Goal: Transaction & Acquisition: Book appointment/travel/reservation

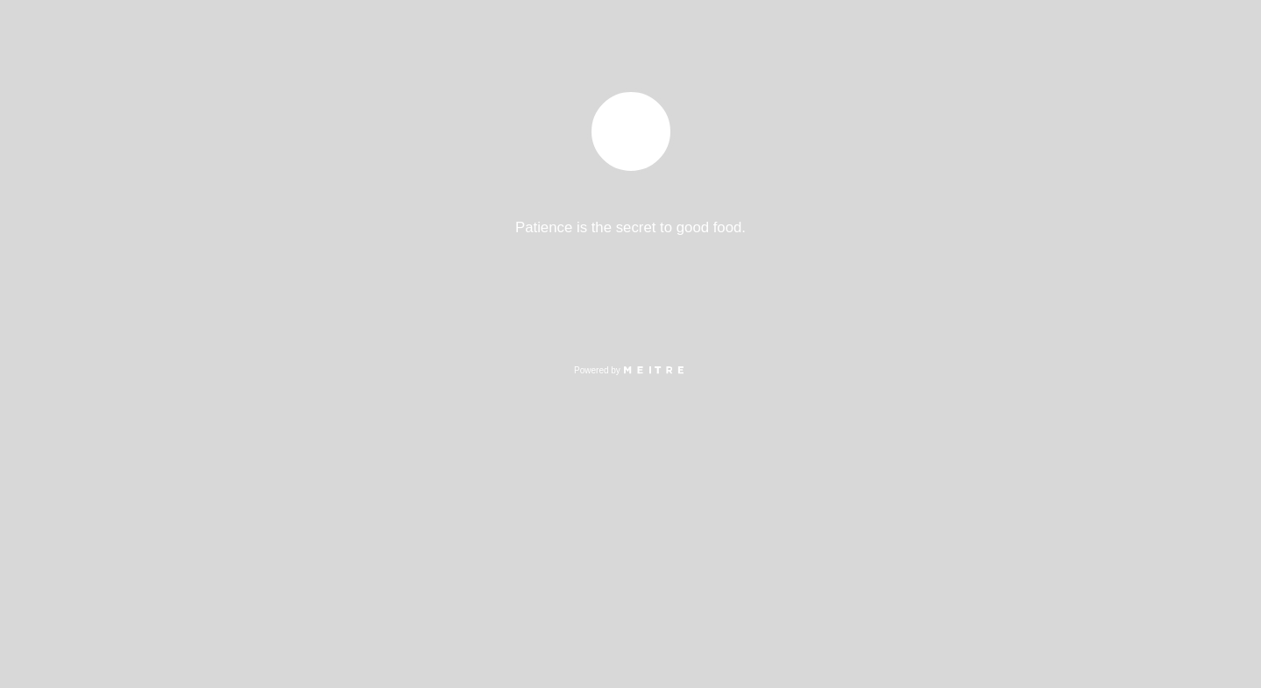
select select "es"
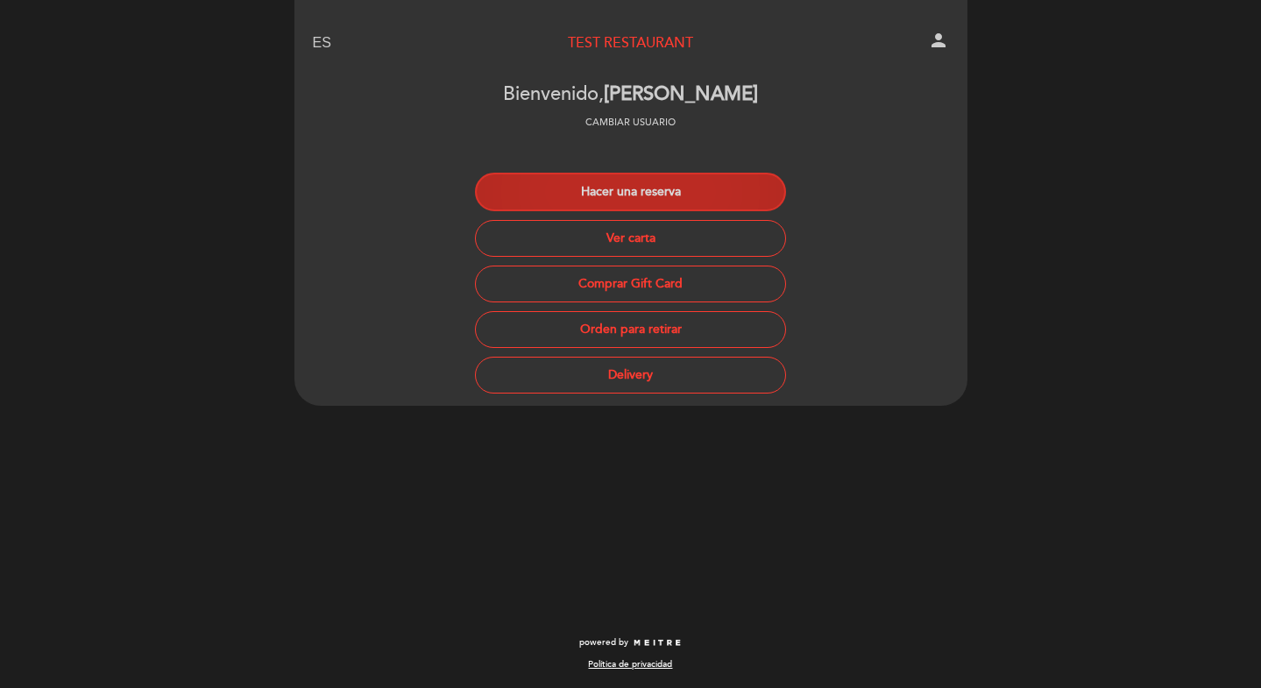
click at [604, 193] on button "Hacer una reserva" at bounding box center [630, 192] width 311 height 39
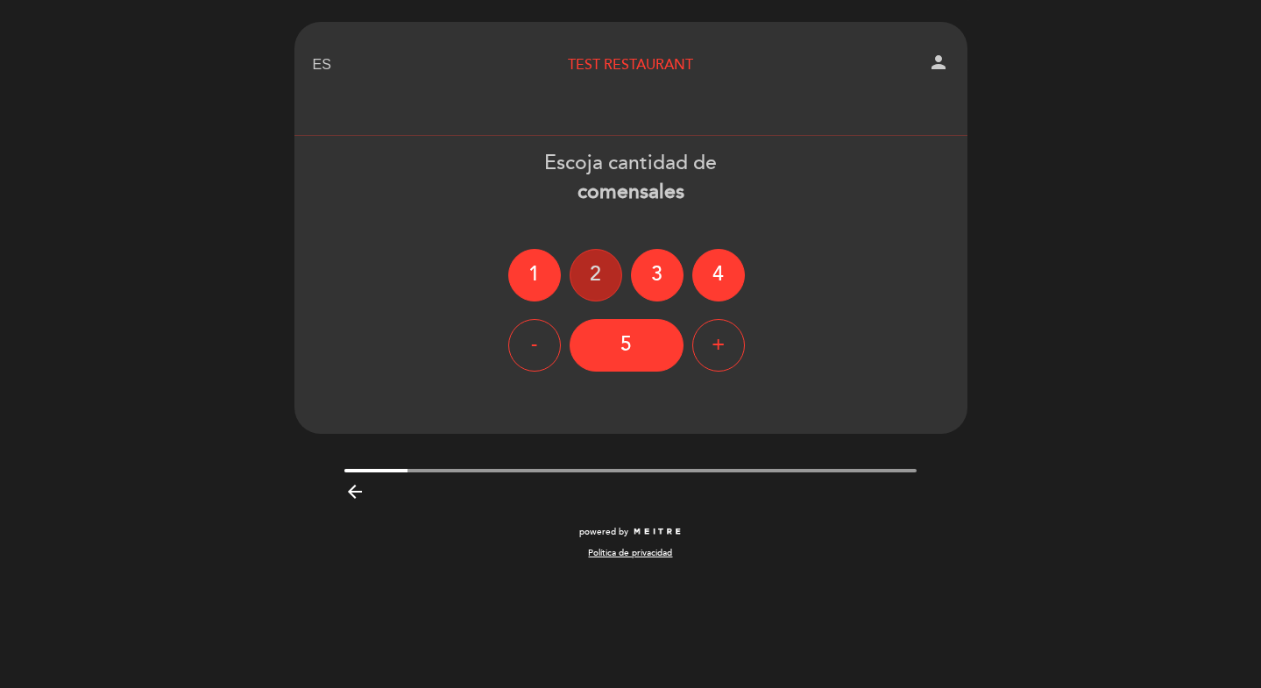
click at [599, 262] on div "2" at bounding box center [595, 275] width 53 height 53
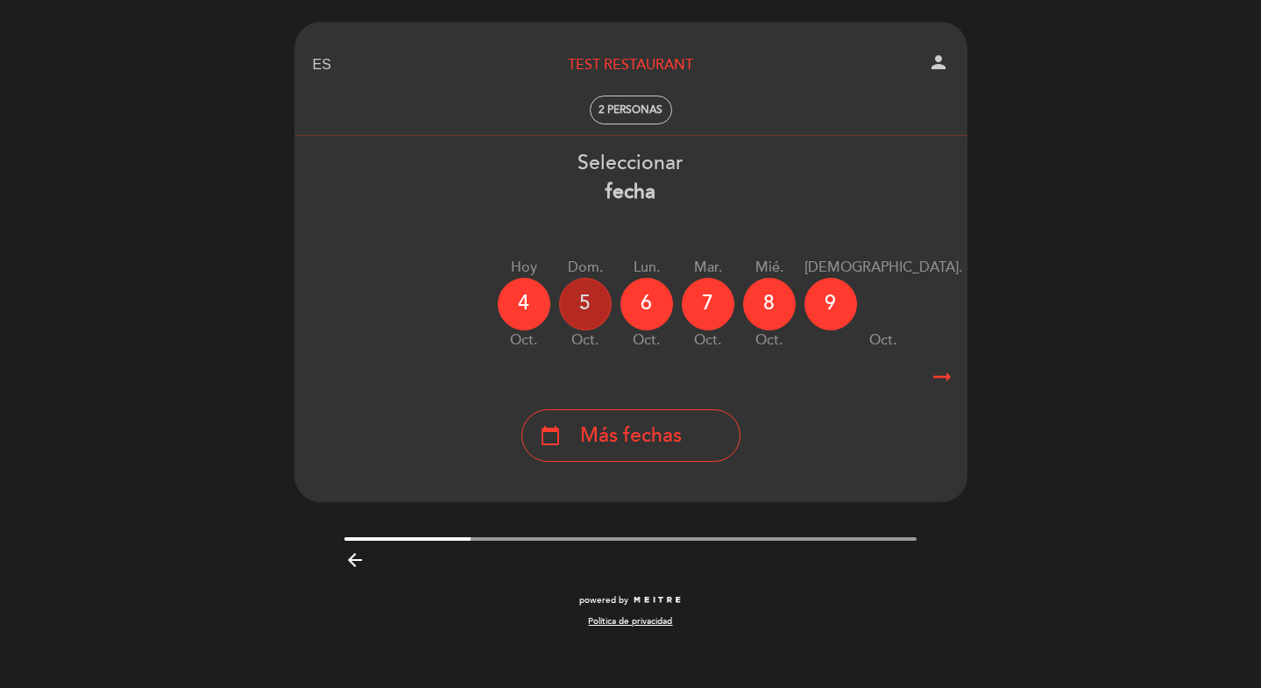
click at [587, 293] on div "5" at bounding box center [585, 304] width 53 height 53
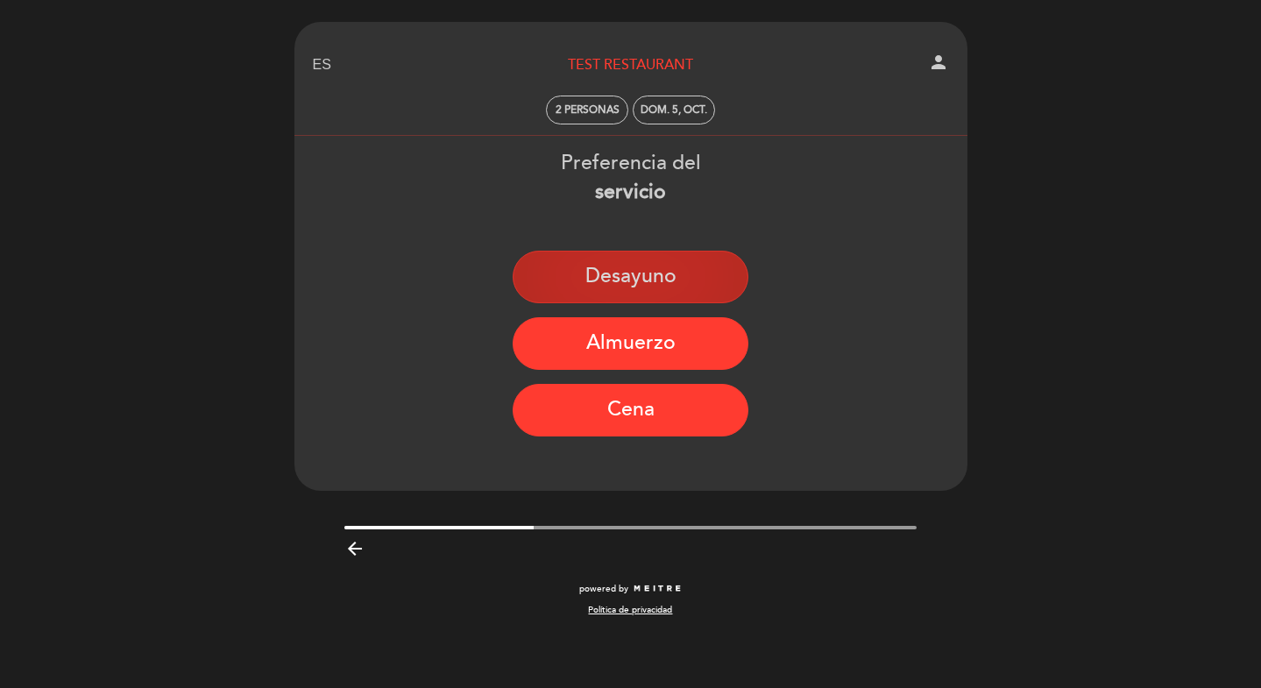
click at [612, 283] on button "Desayuno" at bounding box center [630, 277] width 236 height 53
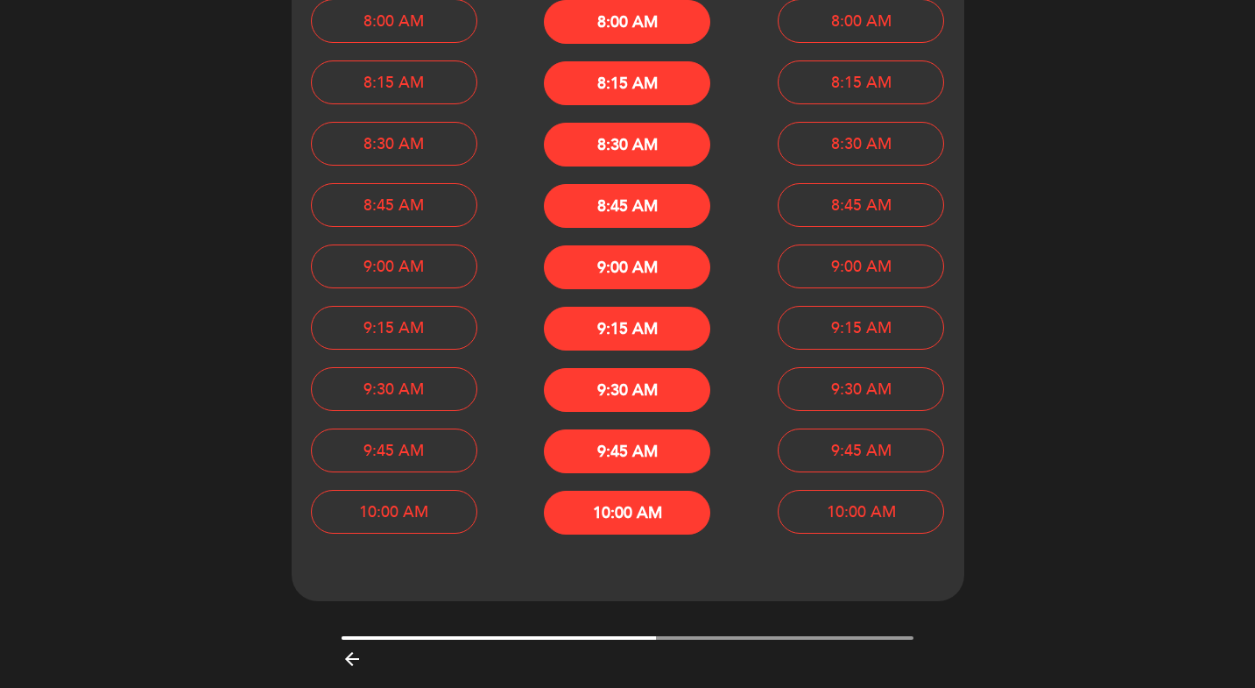
scroll to position [307, 0]
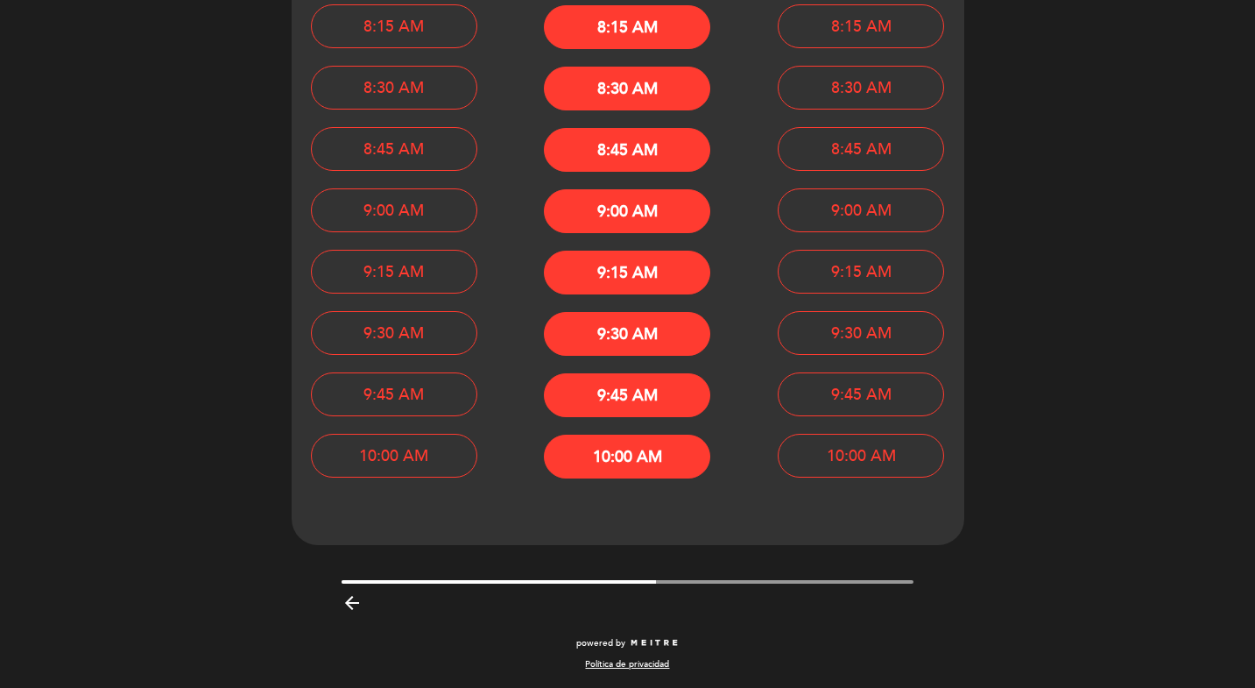
click at [343, 611] on icon "arrow_backward" at bounding box center [352, 602] width 21 height 21
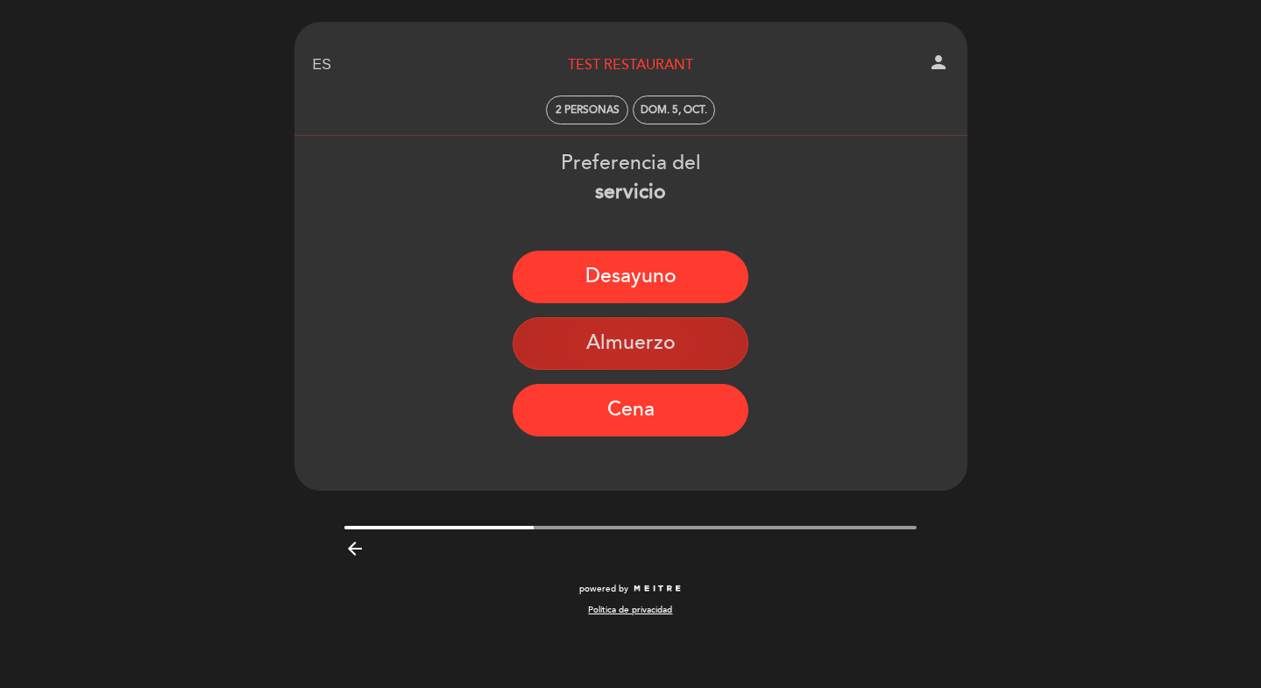
click at [661, 335] on button "Almuerzo" at bounding box center [630, 343] width 236 height 53
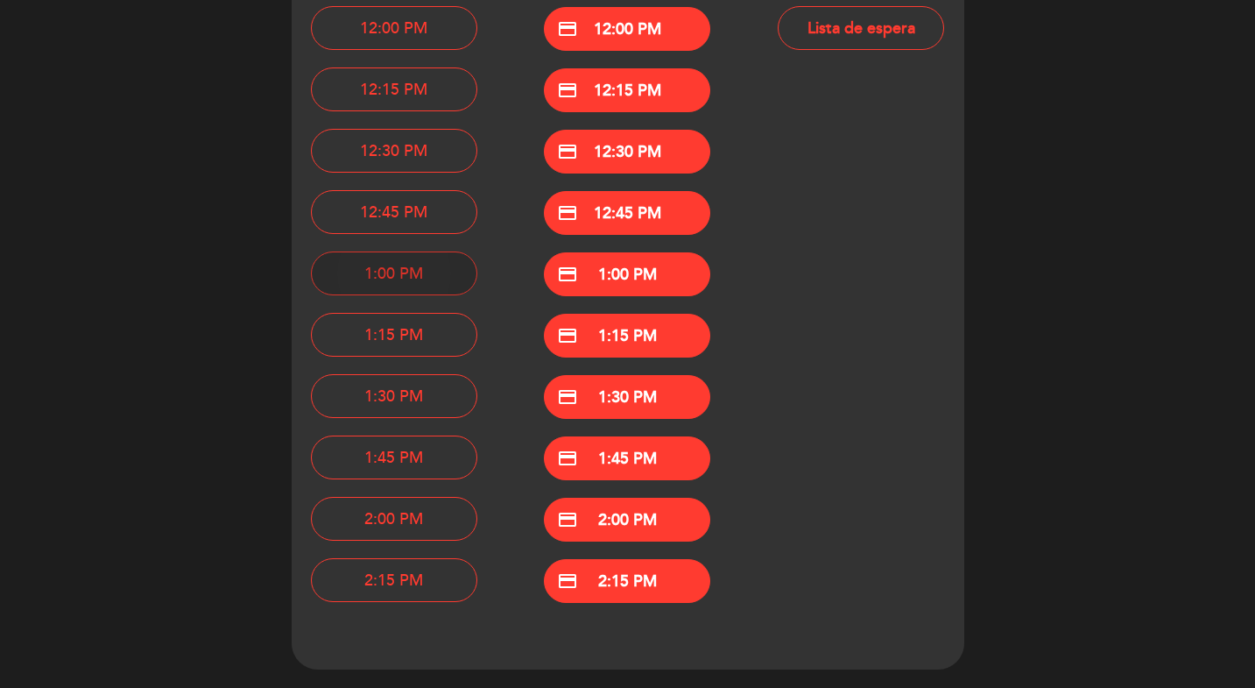
scroll to position [368, 0]
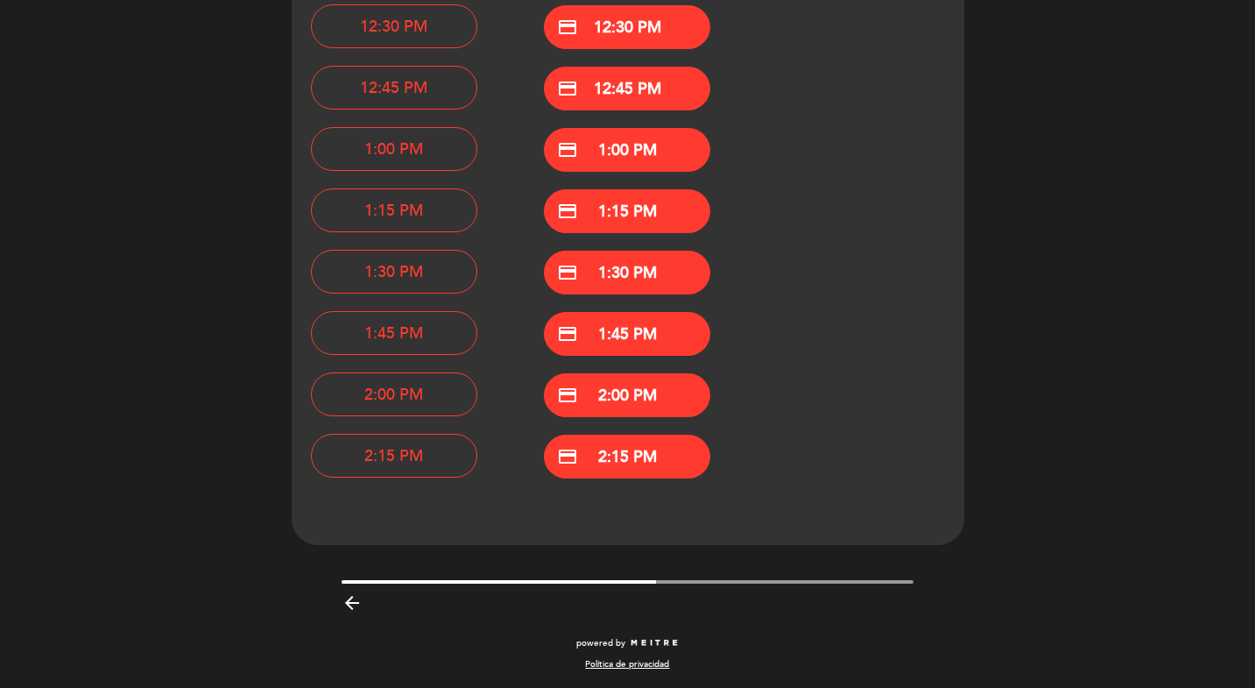
click at [347, 592] on icon "arrow_backward" at bounding box center [352, 602] width 21 height 21
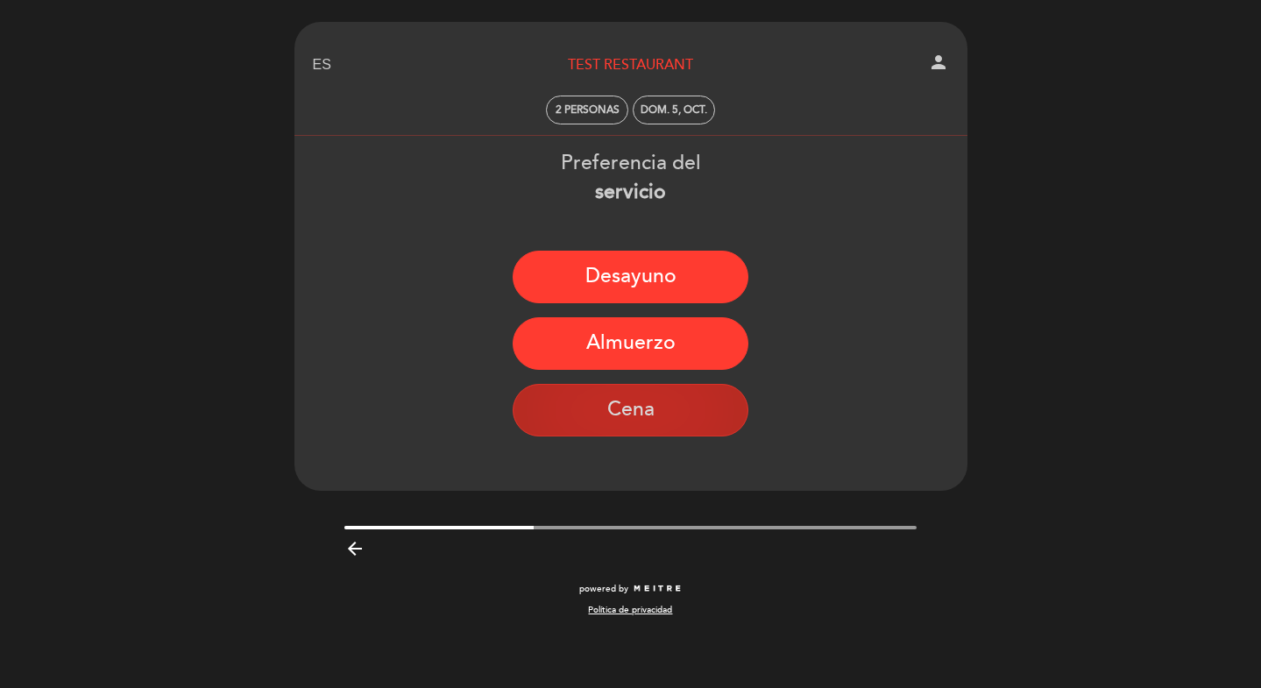
click at [584, 400] on button "Cena" at bounding box center [630, 410] width 236 height 53
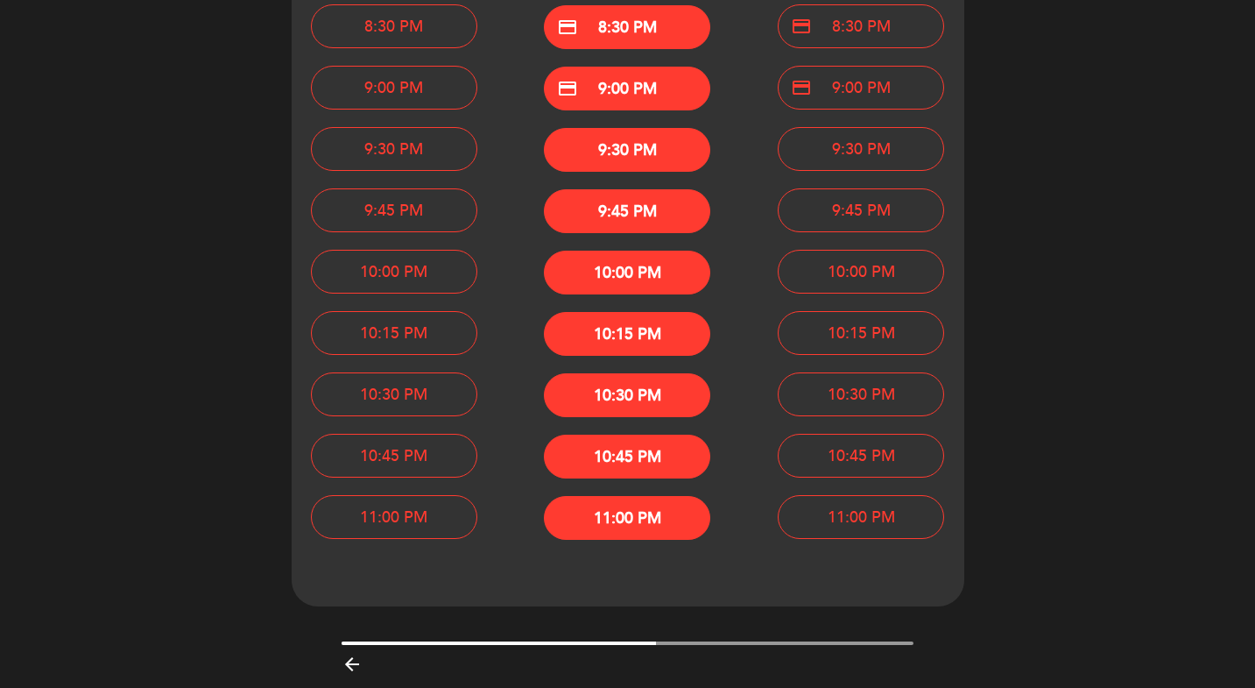
scroll to position [368, 0]
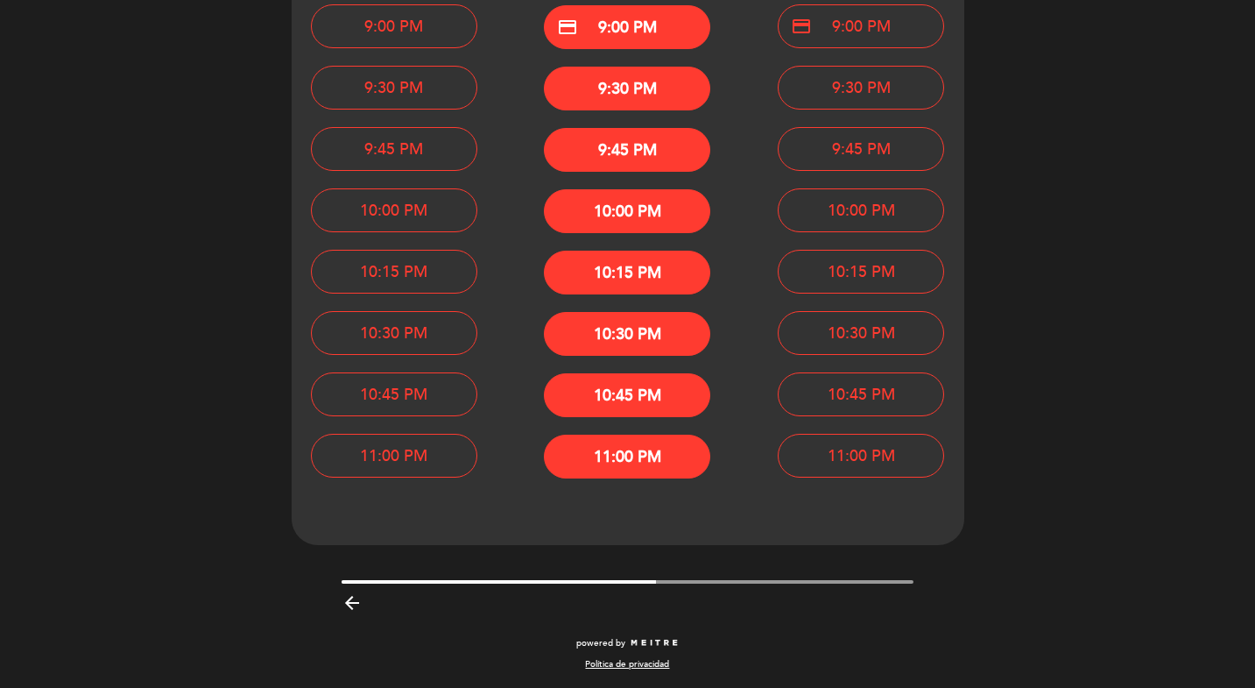
click at [351, 613] on div "arrow_backward" at bounding box center [628, 605] width 572 height 27
click at [351, 593] on icon "arrow_backward" at bounding box center [352, 602] width 21 height 21
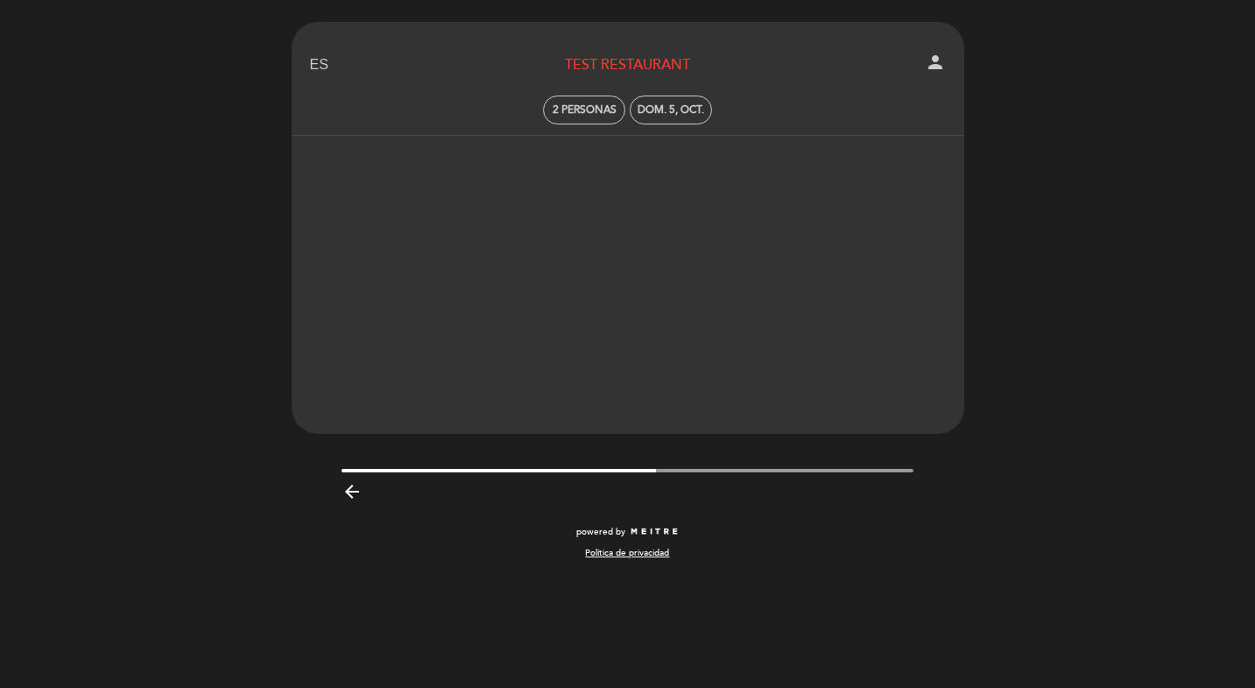
scroll to position [0, 0]
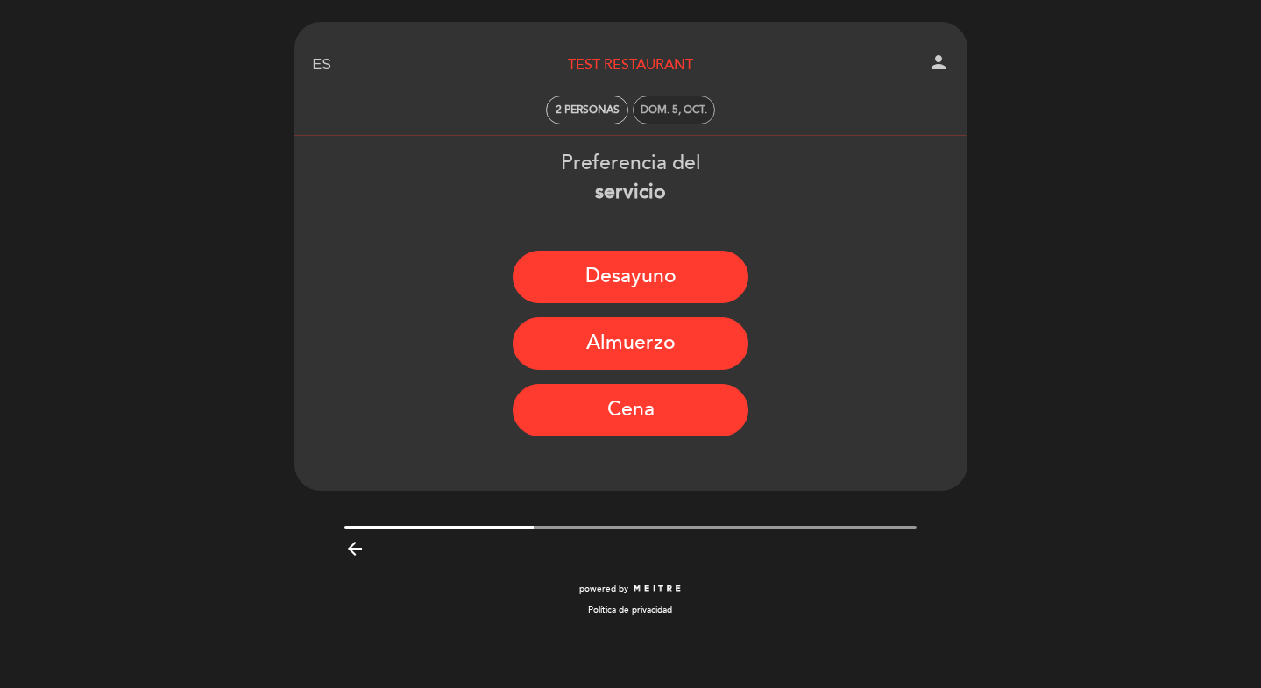
click at [674, 111] on div "dom. 5, oct." at bounding box center [673, 109] width 67 height 13
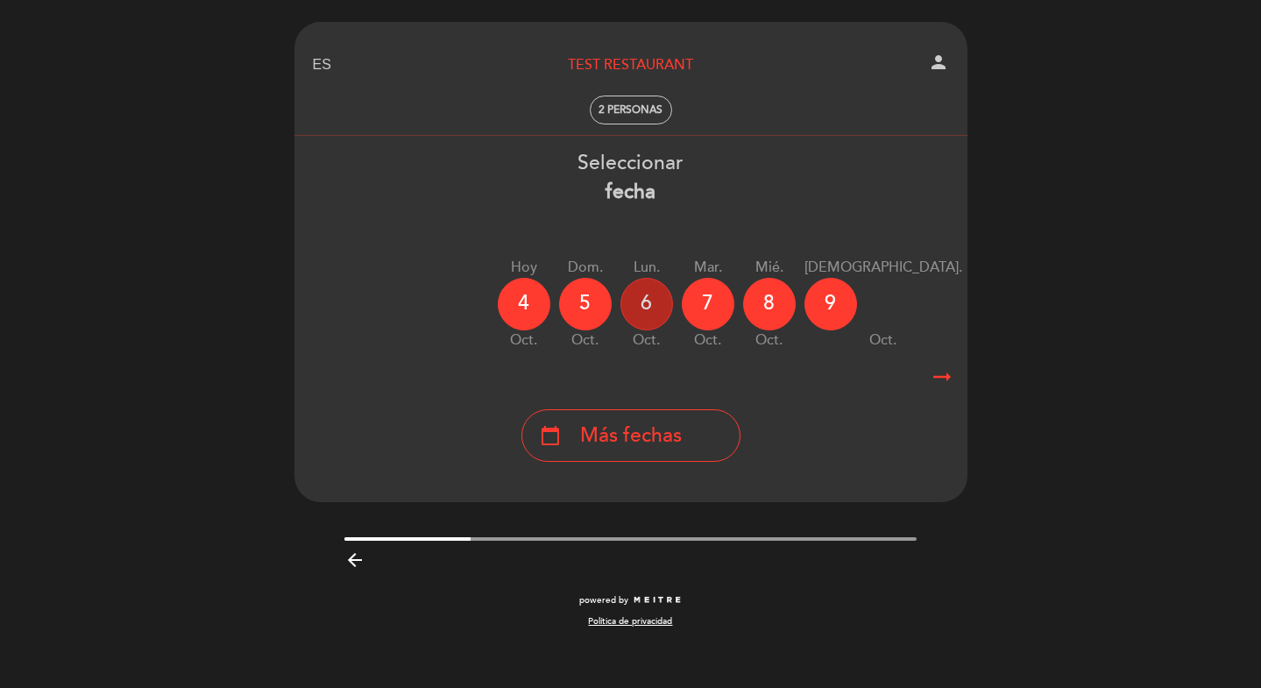
click at [650, 304] on div "6" at bounding box center [646, 304] width 53 height 53
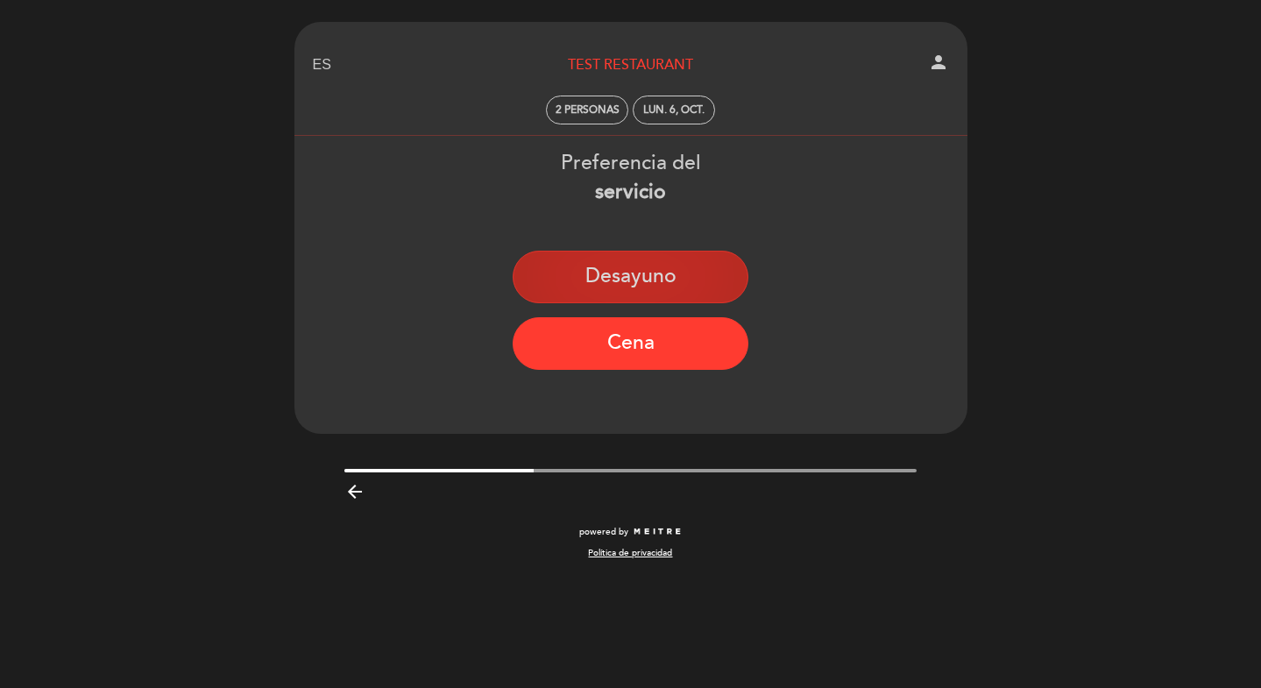
click at [638, 280] on button "Desayuno" at bounding box center [630, 277] width 236 height 53
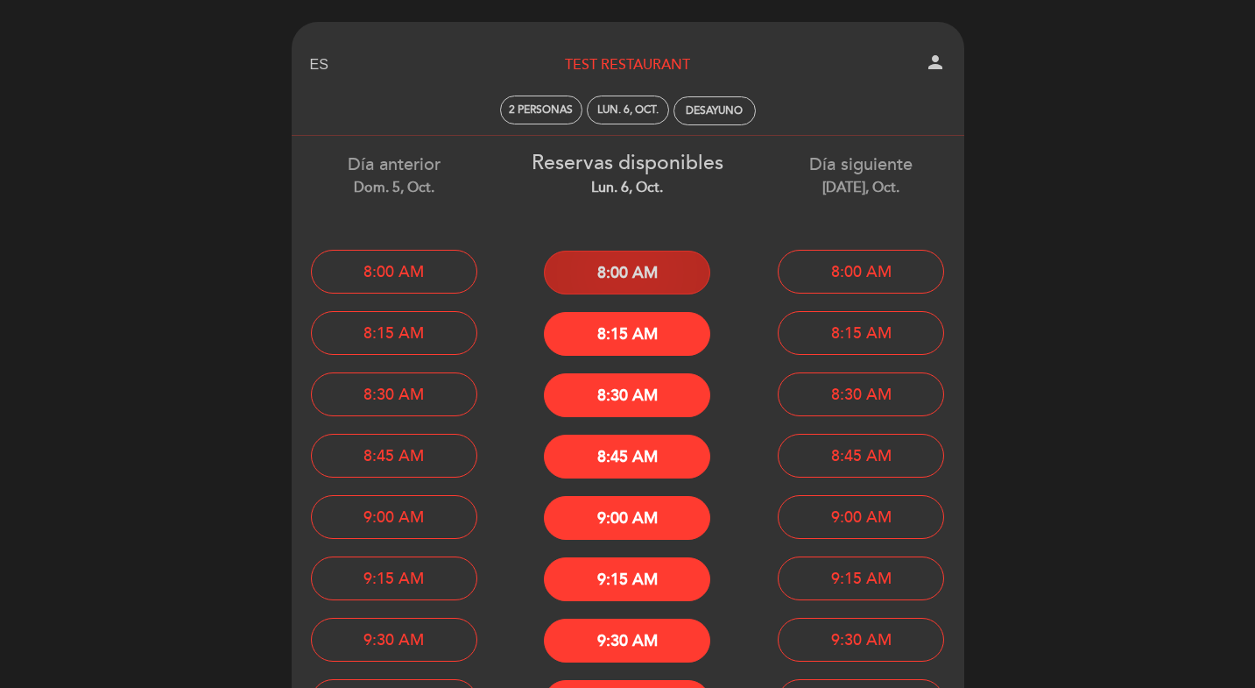
click at [615, 273] on button "8:00 AM" at bounding box center [627, 273] width 166 height 44
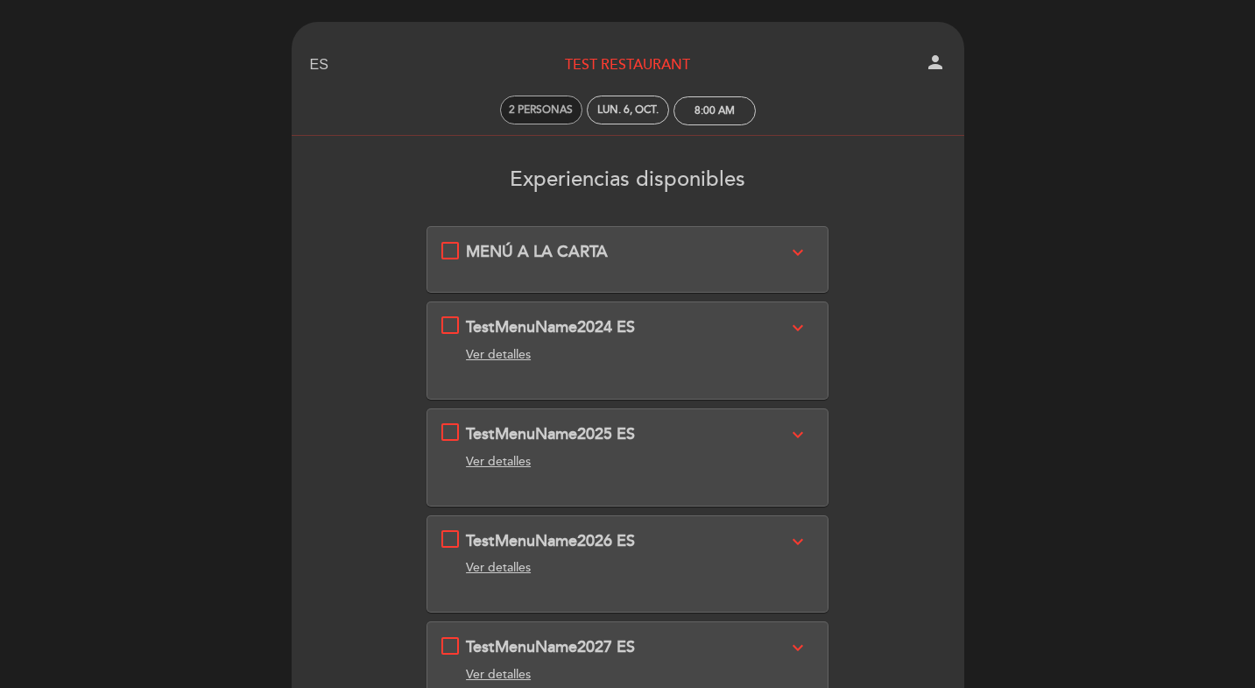
click at [526, 123] on div "2 personas" at bounding box center [541, 109] width 81 height 27
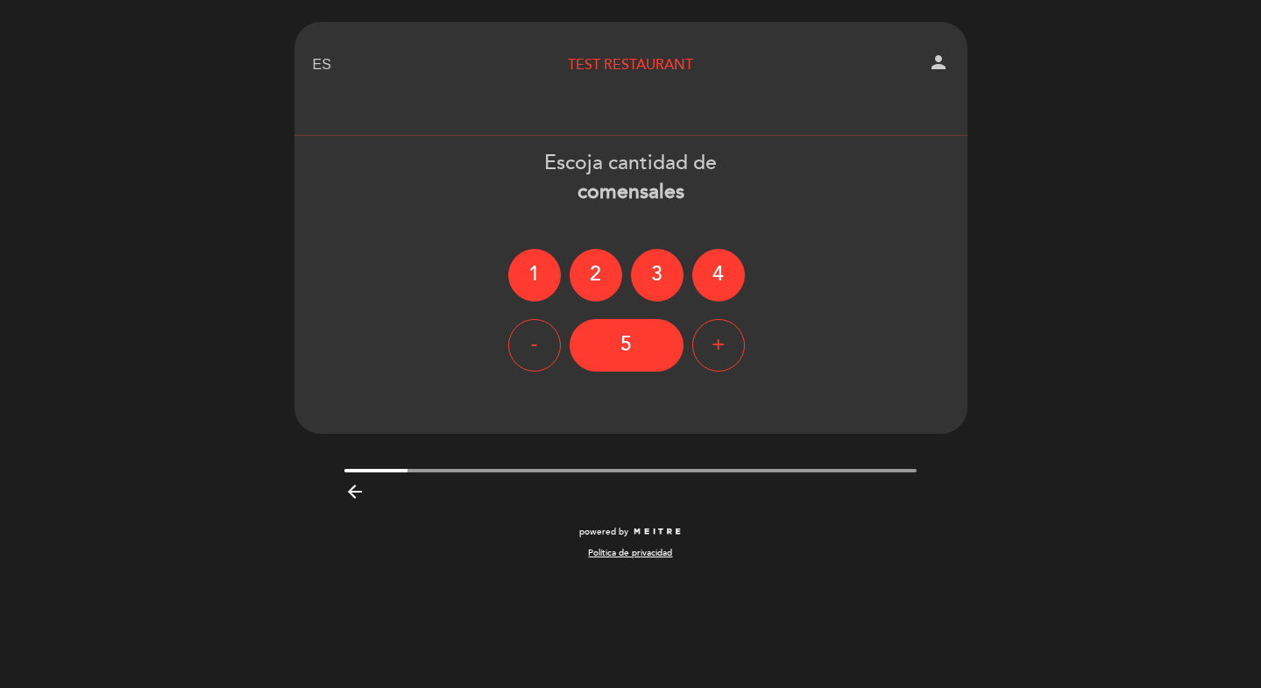
click at [565, 249] on ng-container "1 2 3 4" at bounding box center [630, 275] width 245 height 53
click at [581, 259] on div "2" at bounding box center [595, 275] width 53 height 53
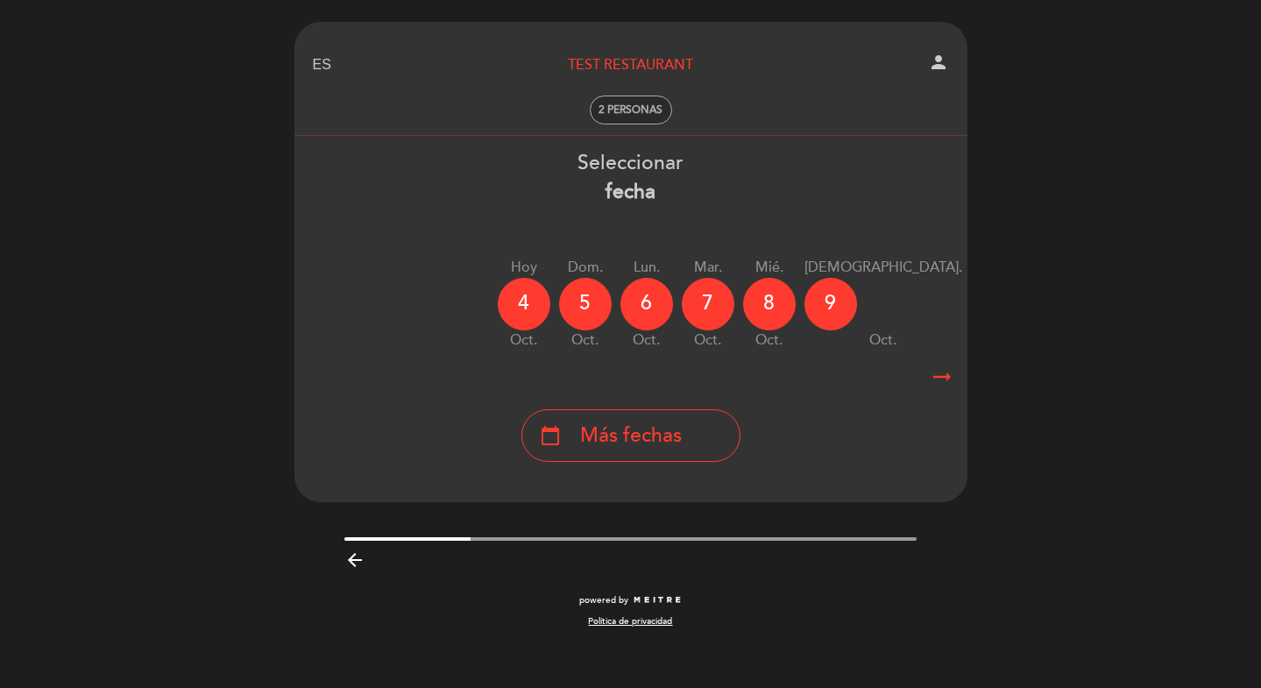
click at [640, 119] on div "2 personas" at bounding box center [630, 109] width 81 height 27
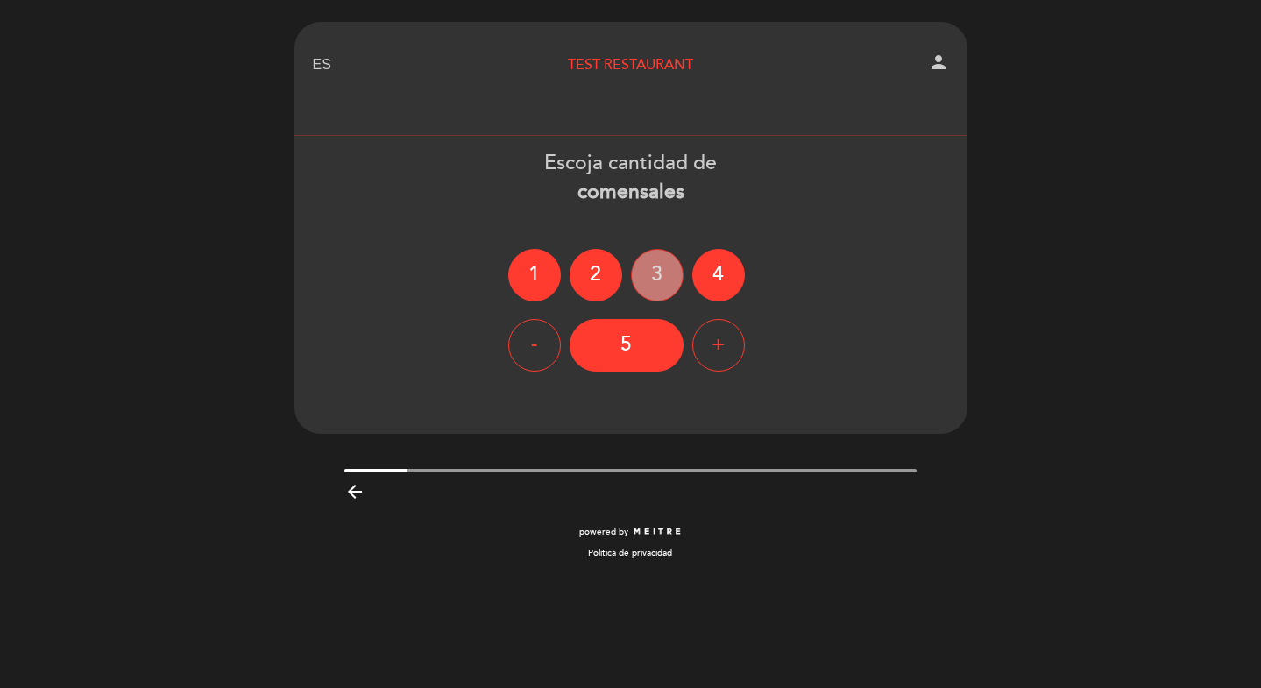
click at [654, 266] on div "3" at bounding box center [657, 275] width 53 height 53
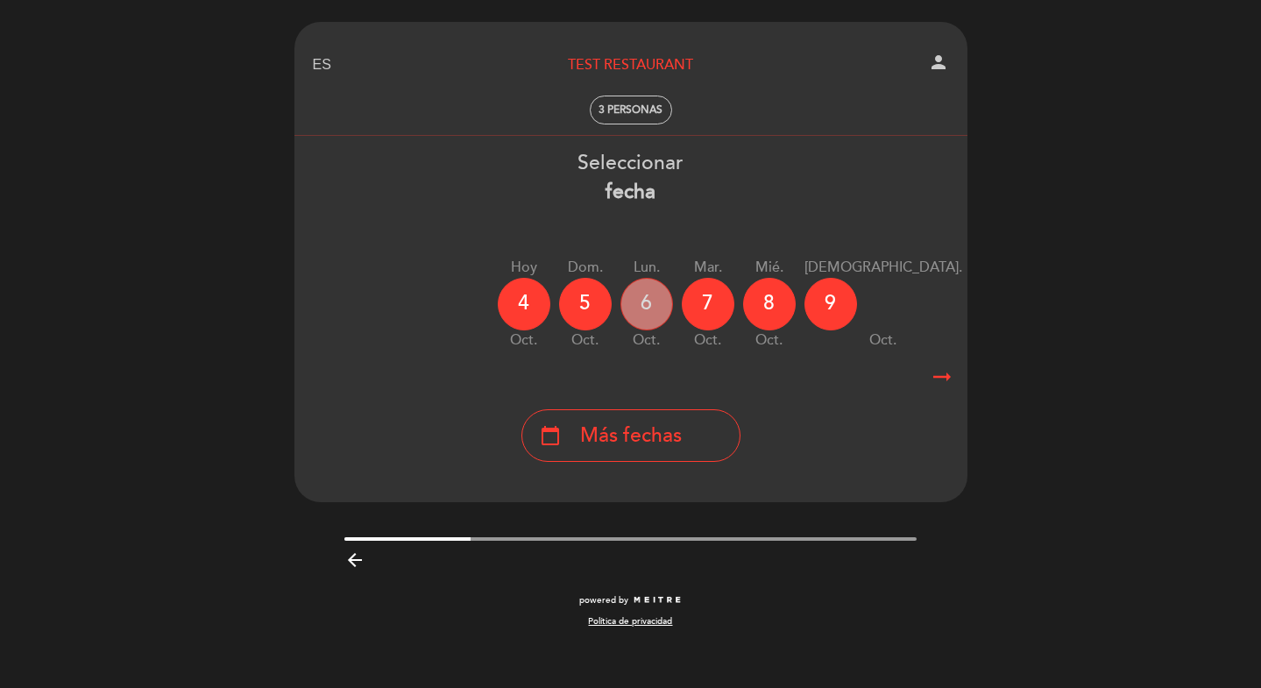
click at [647, 288] on div "6" at bounding box center [646, 304] width 53 height 53
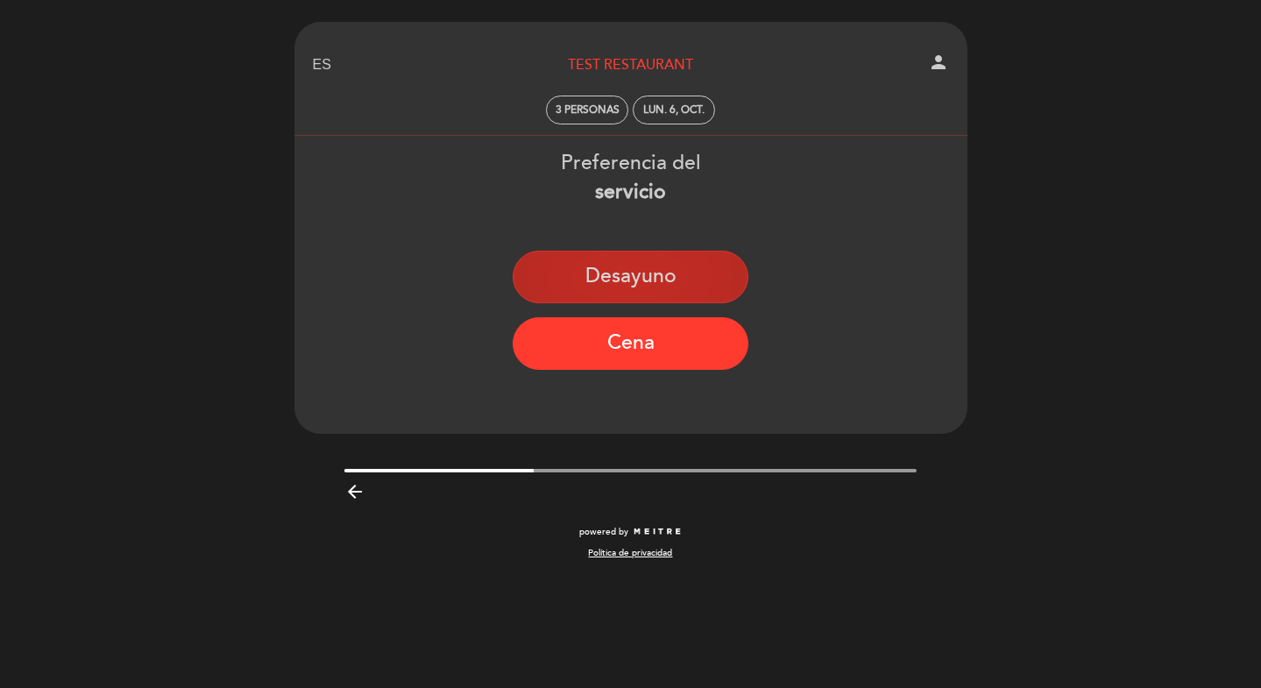
click at [641, 275] on button "Desayuno" at bounding box center [630, 277] width 236 height 53
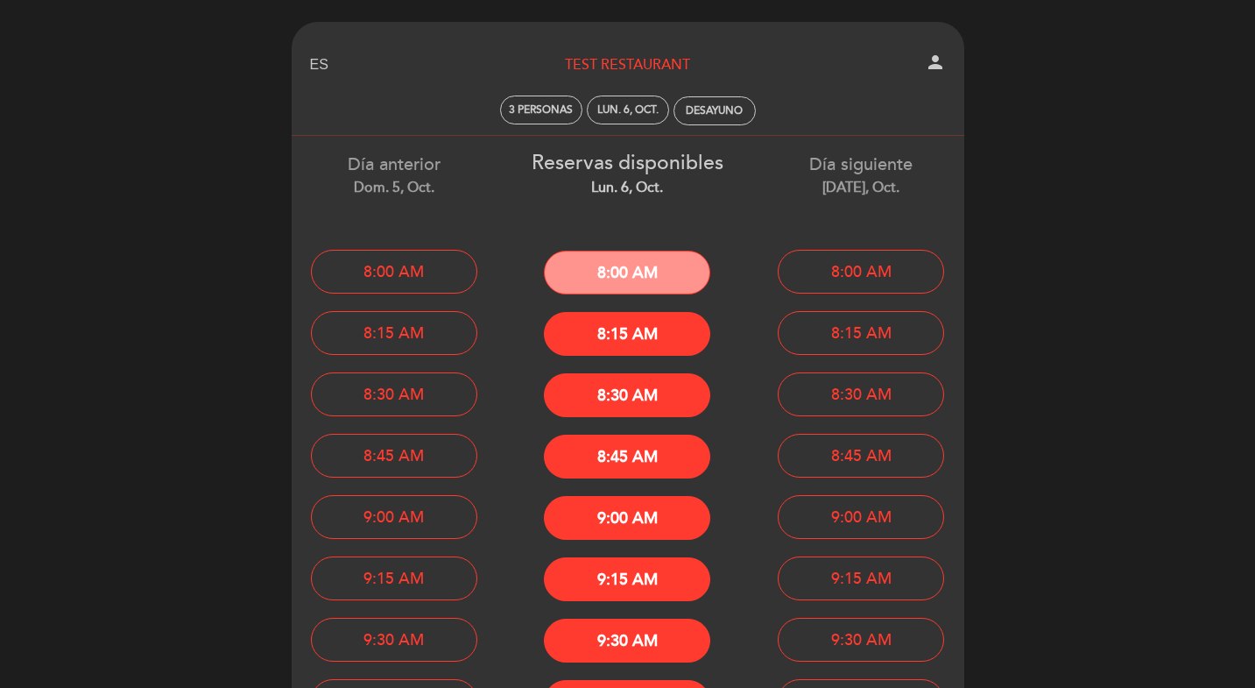
click at [641, 275] on button "8:00 AM" at bounding box center [627, 273] width 166 height 44
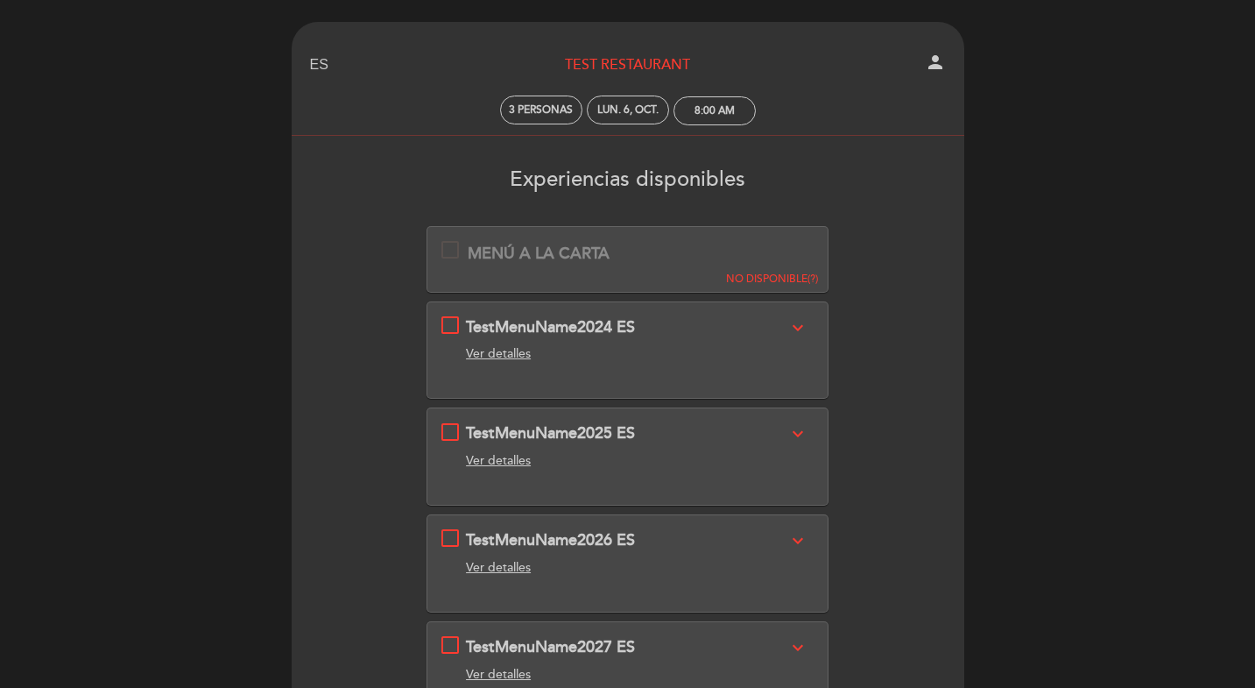
scroll to position [5, 0]
